Goal: Task Accomplishment & Management: Complete application form

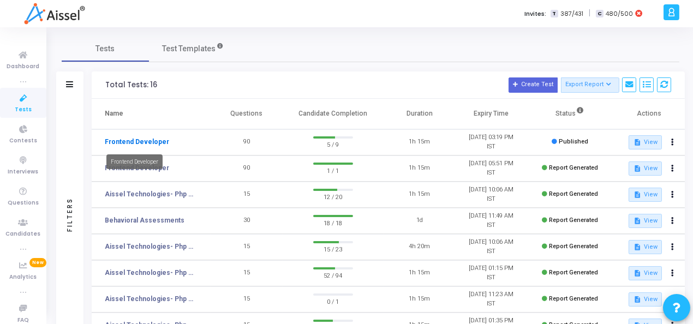
click at [115, 141] on link "Frontend Developer" at bounding box center [137, 142] width 64 height 10
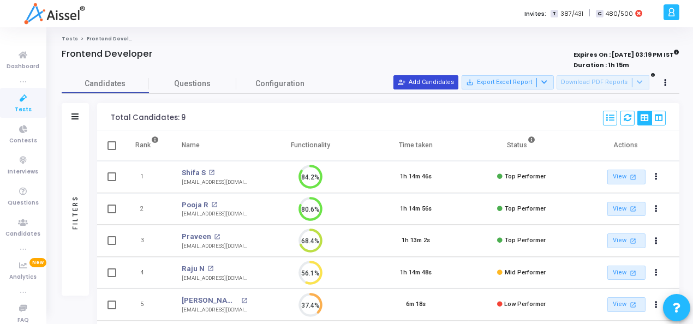
click at [429, 79] on button "person_add_alt Add Candidates" at bounding box center [425, 82] width 65 height 14
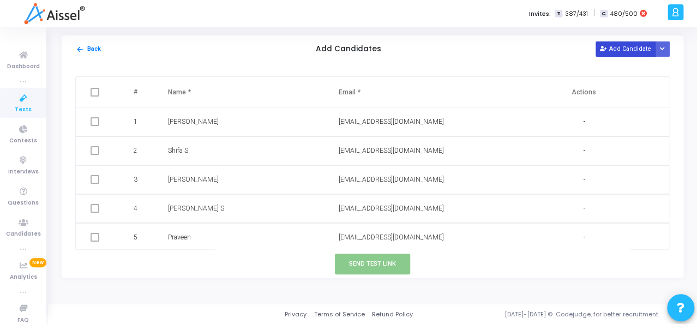
click at [632, 49] on button "Add Candidate" at bounding box center [625, 48] width 60 height 15
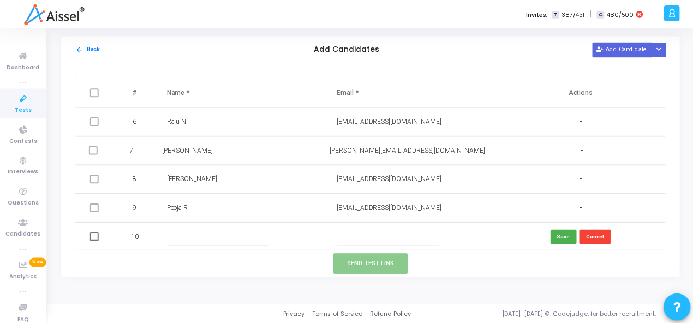
scroll to position [147, 0]
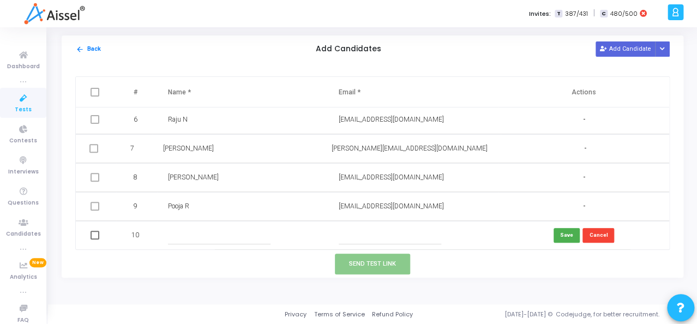
click at [171, 228] on input "text" at bounding box center [219, 235] width 103 height 18
click at [377, 222] on td at bounding box center [413, 235] width 171 height 29
click at [366, 231] on input "text" at bounding box center [390, 235] width 103 height 18
paste input "[EMAIL_ADDRESS][DOMAIN_NAME]"
type input "[EMAIL_ADDRESS][DOMAIN_NAME]"
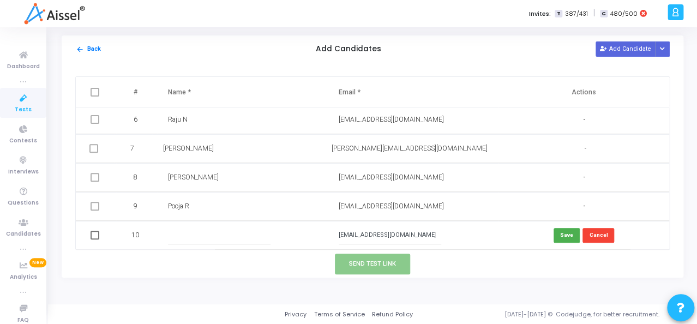
click at [184, 230] on input "text" at bounding box center [219, 235] width 103 height 18
type input "[PERSON_NAME] P"
click at [562, 233] on button "Save" at bounding box center [566, 235] width 26 height 15
click at [95, 236] on span at bounding box center [95, 235] width 9 height 9
click at [95, 239] on input "checkbox" at bounding box center [94, 239] width 1 height 1
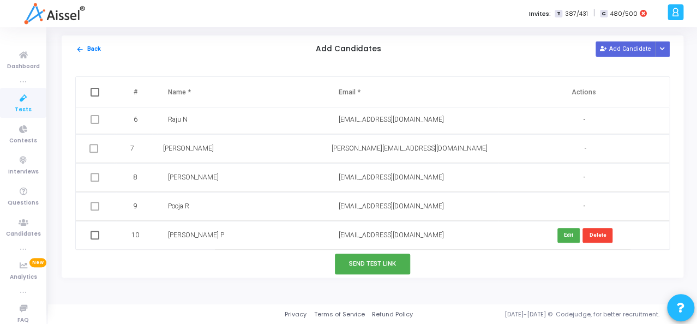
checkbox input "true"
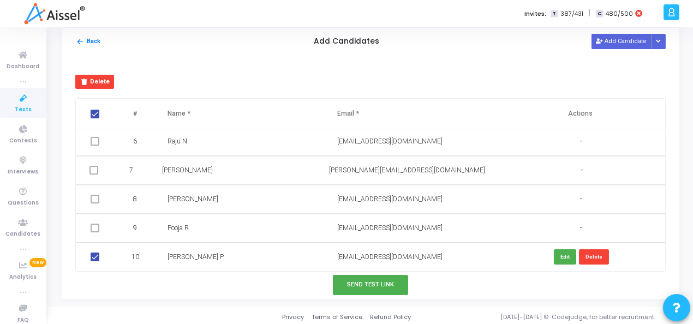
scroll to position [10, 0]
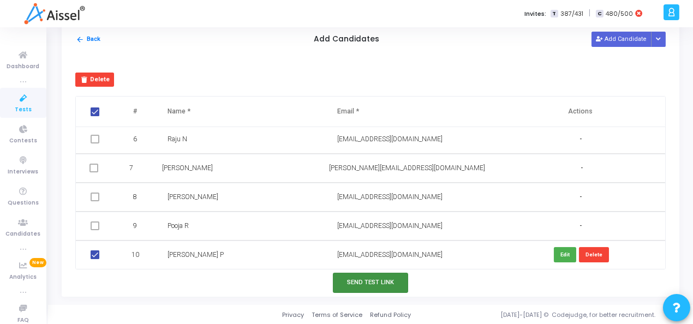
click at [369, 289] on button "Send Test Link" at bounding box center [370, 283] width 75 height 20
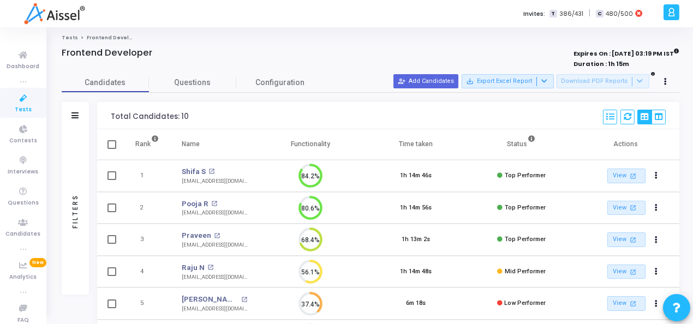
scroll to position [0, 0]
